Goal: Check status: Check status

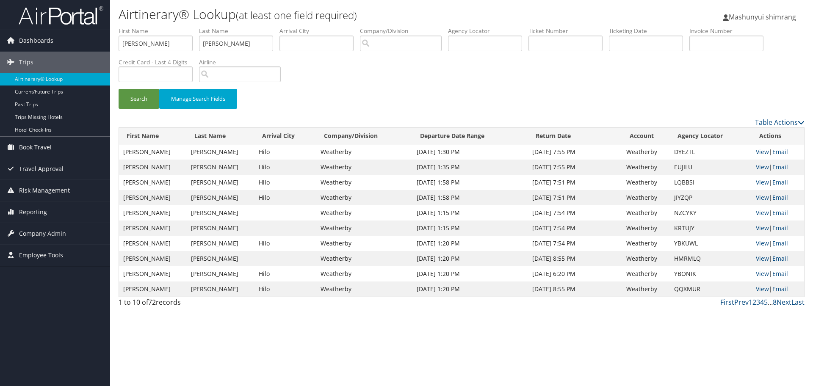
click at [174, 27] on ul "First Name [PERSON_NAME] Last Name [PERSON_NAME] Departure City Arrival City Co…" at bounding box center [462, 27] width 686 height 0
drag, startPoint x: 174, startPoint y: 39, endPoint x: 51, endPoint y: 33, distance: 122.9
click at [51, 33] on div "Dashboards AirPortal 360™ (Manager) AirPortal 360™ (Agent) My Travel Dashboard …" at bounding box center [406, 193] width 813 height 386
click at [505, 45] on input "text" at bounding box center [485, 44] width 74 height 16
paste input "AHKACM"
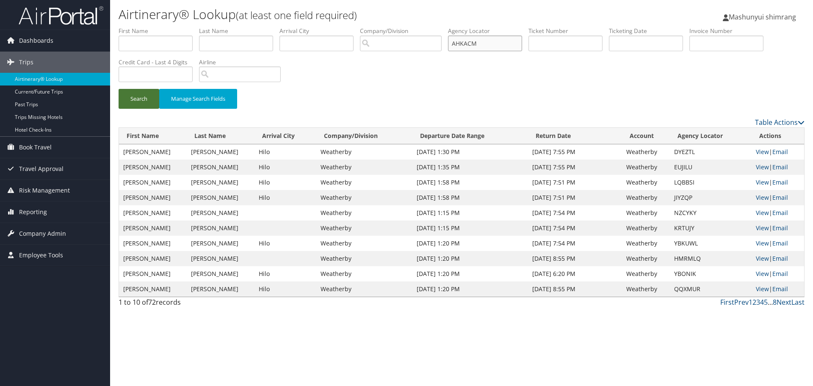
type input "AHKACM"
click at [146, 98] on button "Search" at bounding box center [139, 99] width 41 height 20
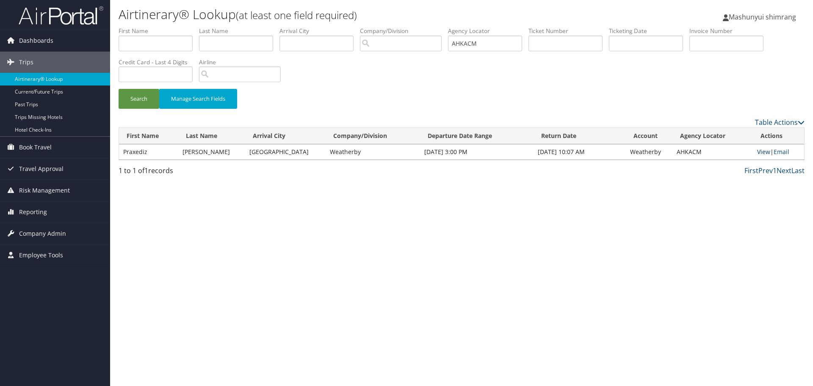
drag, startPoint x: 764, startPoint y: 150, endPoint x: 759, endPoint y: 151, distance: 5.6
click at [764, 150] on link "View" at bounding box center [763, 152] width 13 height 8
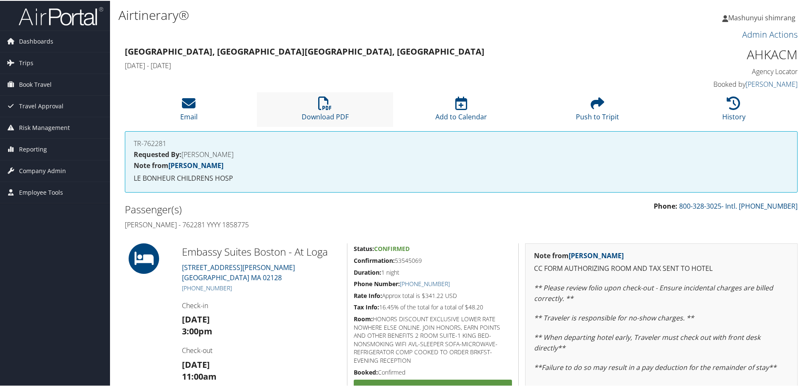
click at [343, 103] on li "Download PDF" at bounding box center [325, 108] width 136 height 34
